Goal: Task Accomplishment & Management: Manage account settings

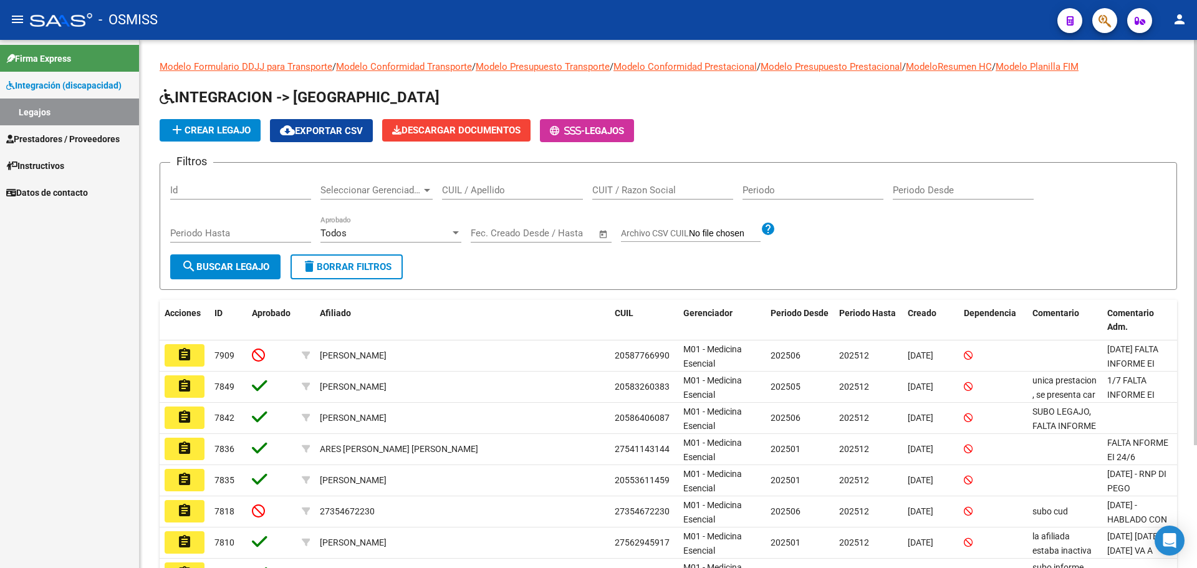
click at [496, 190] on input "CUIL / Apellido" at bounding box center [512, 190] width 141 height 11
type input "[PERSON_NAME]"
click at [258, 274] on button "search Buscar Legajo" at bounding box center [225, 266] width 110 height 25
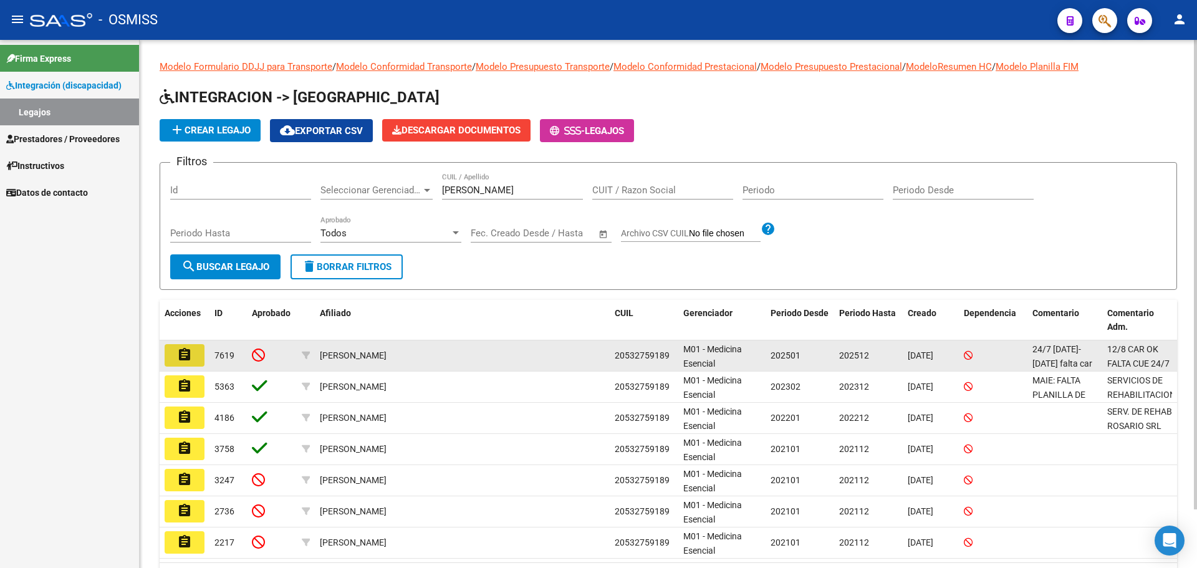
click at [183, 352] on mat-icon "assignment" at bounding box center [184, 354] width 15 height 15
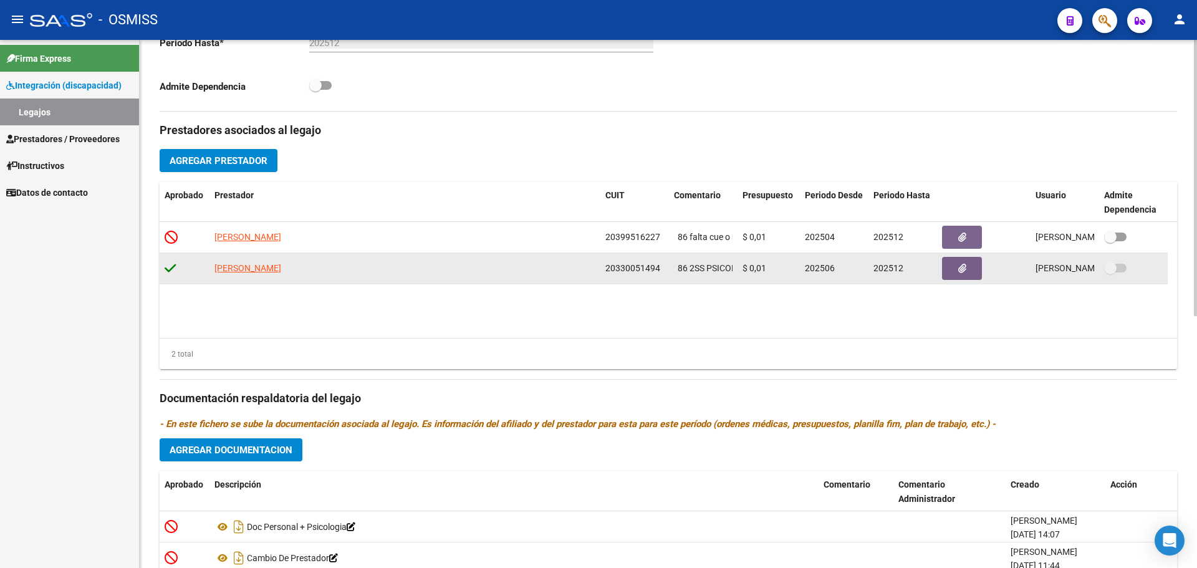
scroll to position [481, 0]
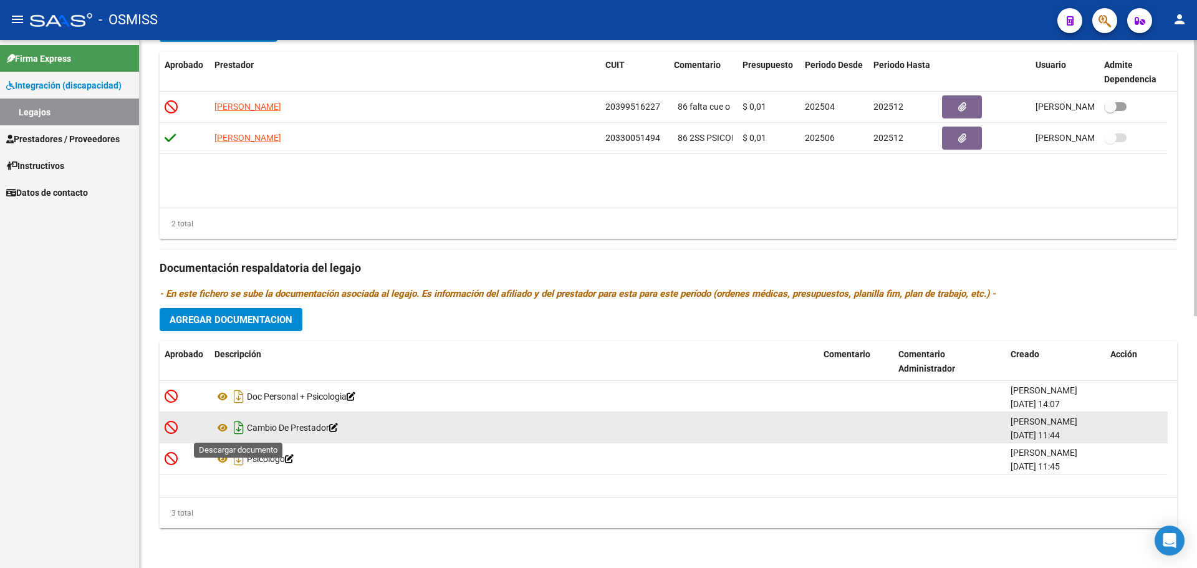
click at [238, 426] on icon "Descargar documento" at bounding box center [239, 428] width 16 height 20
click at [260, 317] on span "Agregar Documentacion" at bounding box center [231, 319] width 123 height 11
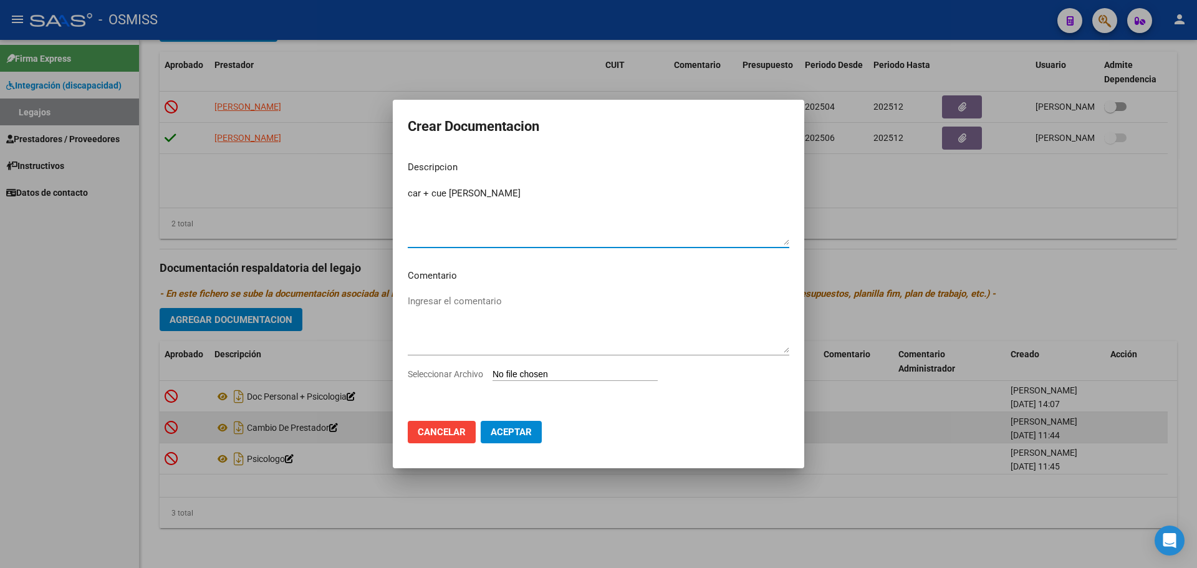
type textarea "car + cue [PERSON_NAME]"
click at [533, 372] on input "Seleccionar Archivo" at bounding box center [575, 375] width 165 height 12
type input "C:\fakepath\[PERSON_NAME].pdf"
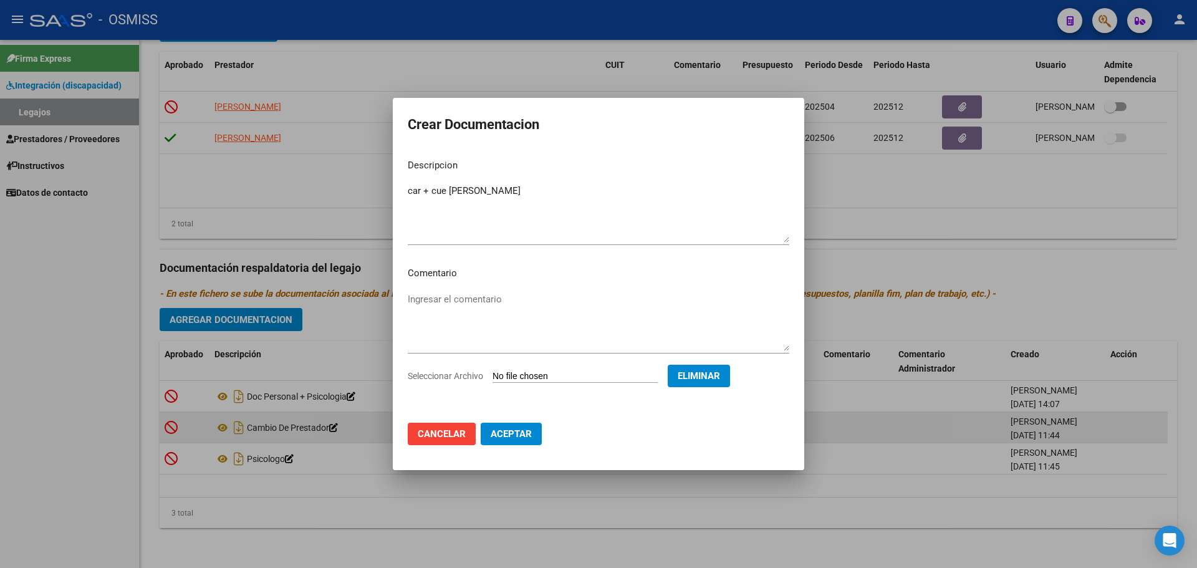
click at [518, 435] on span "Aceptar" at bounding box center [511, 433] width 41 height 11
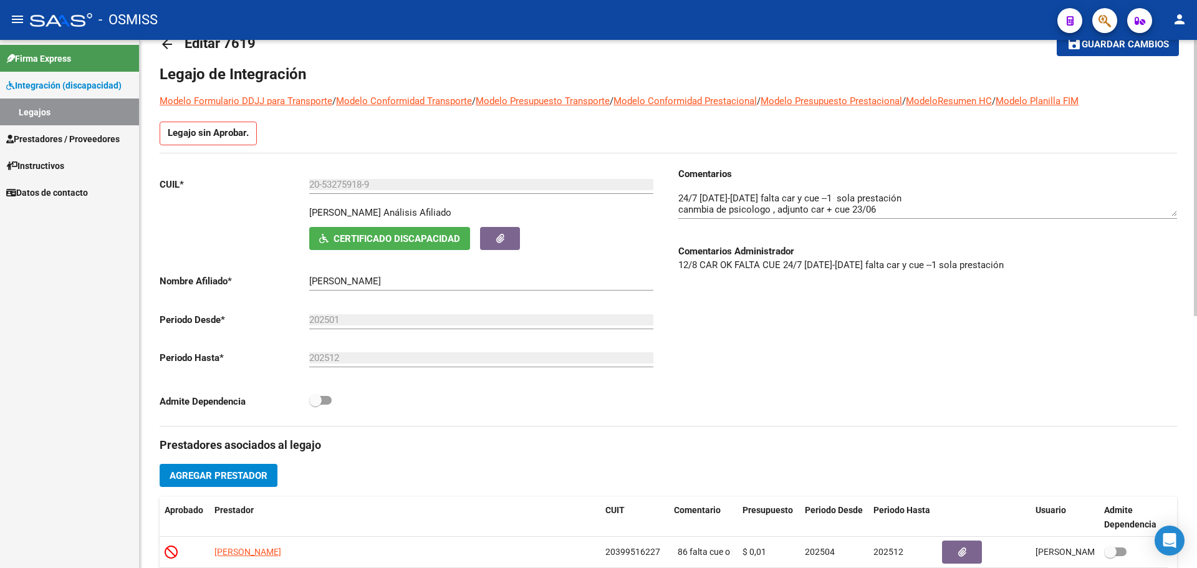
scroll to position [62, 0]
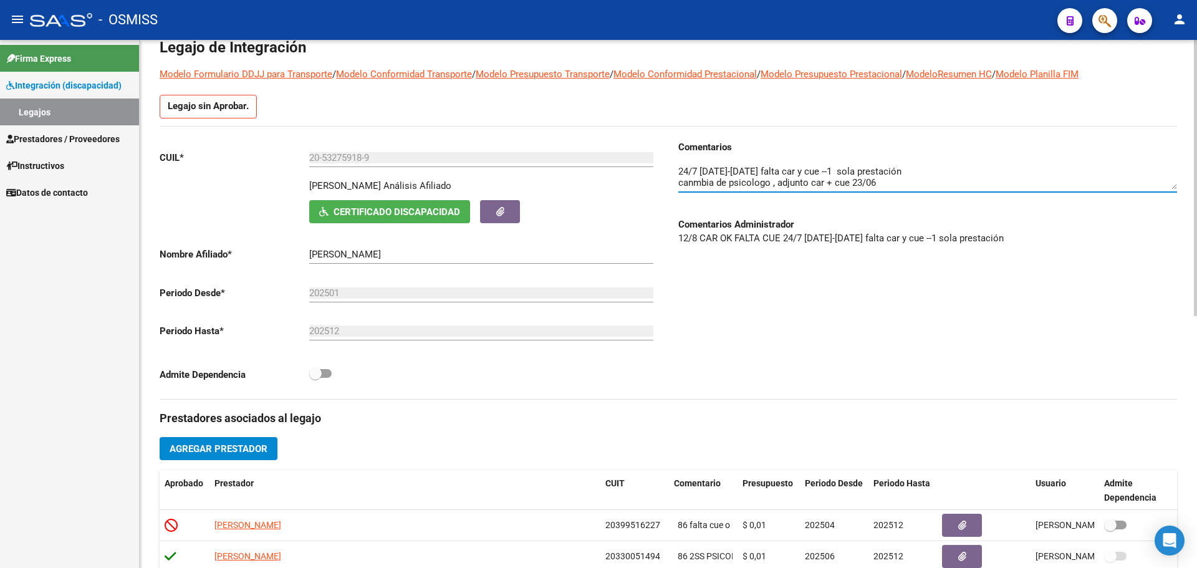
click at [901, 183] on textarea at bounding box center [927, 177] width 499 height 25
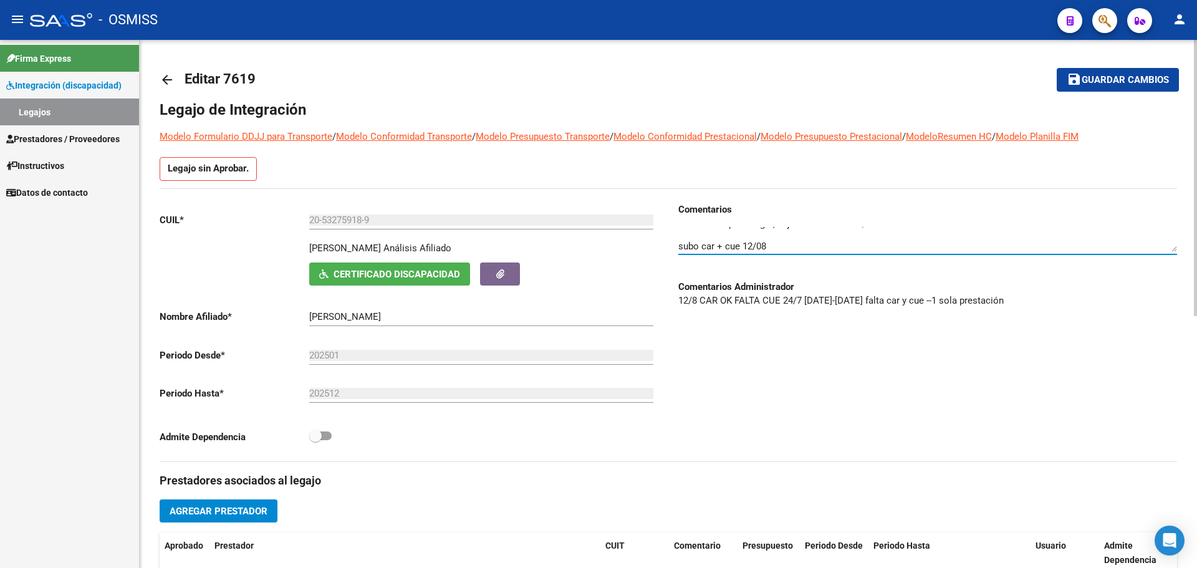
type textarea "24/7 [DATE]-[DATE] falta car y cue --1 sola prestación canmbia de psicologo , a…"
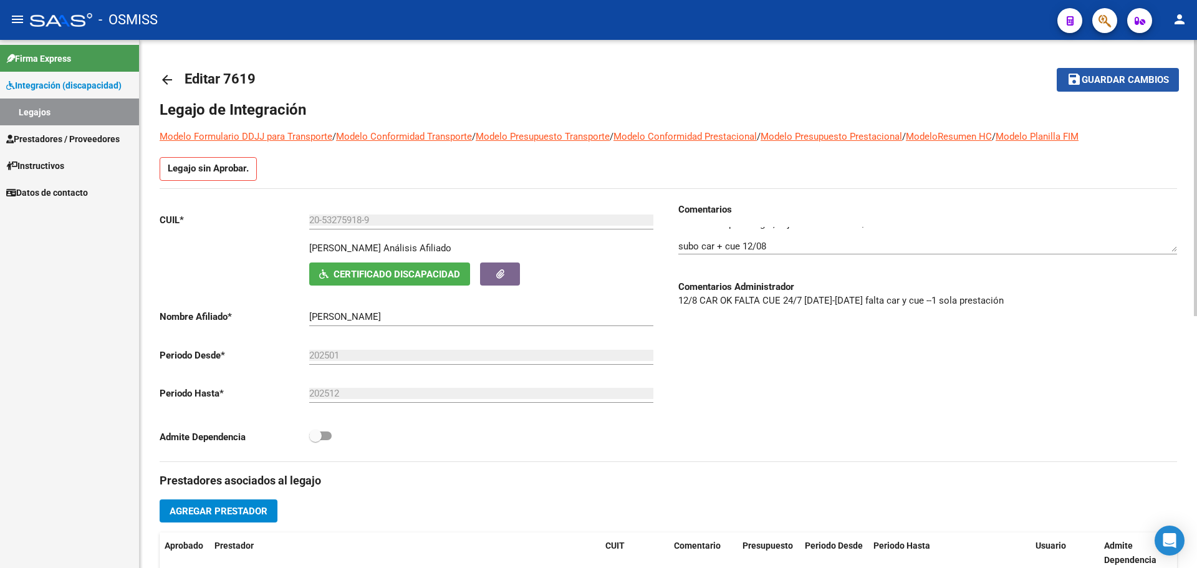
click at [1122, 80] on span "Guardar cambios" at bounding box center [1125, 80] width 87 height 11
